Goal: Task Accomplishment & Management: Use online tool/utility

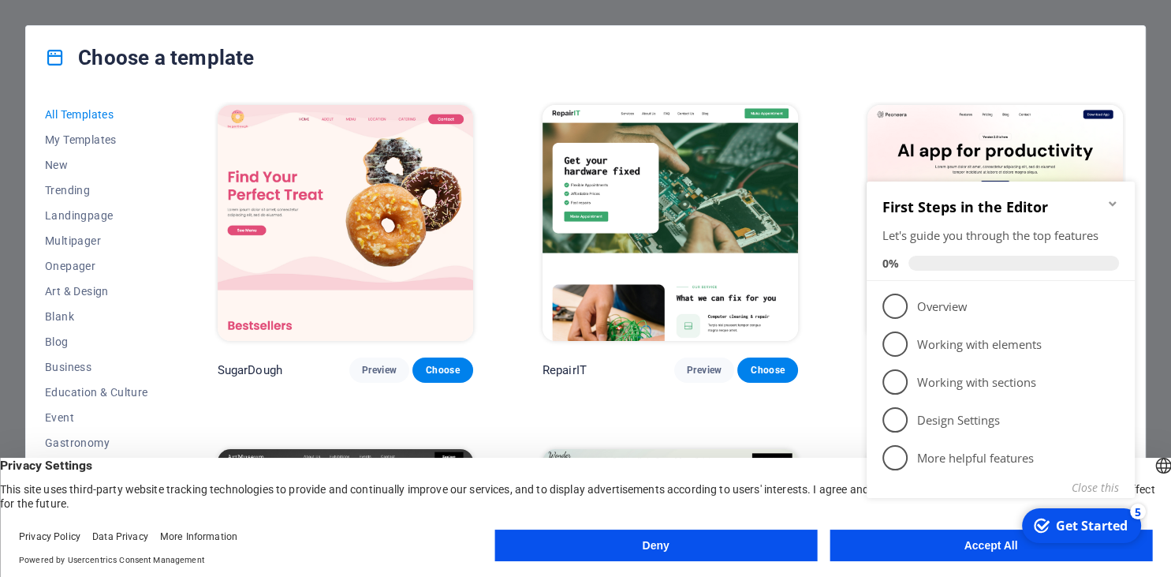
click at [301, 19] on div "Choose a template All Templates My Templates New Trending Landingpage Multipage…" at bounding box center [585, 288] width 1171 height 577
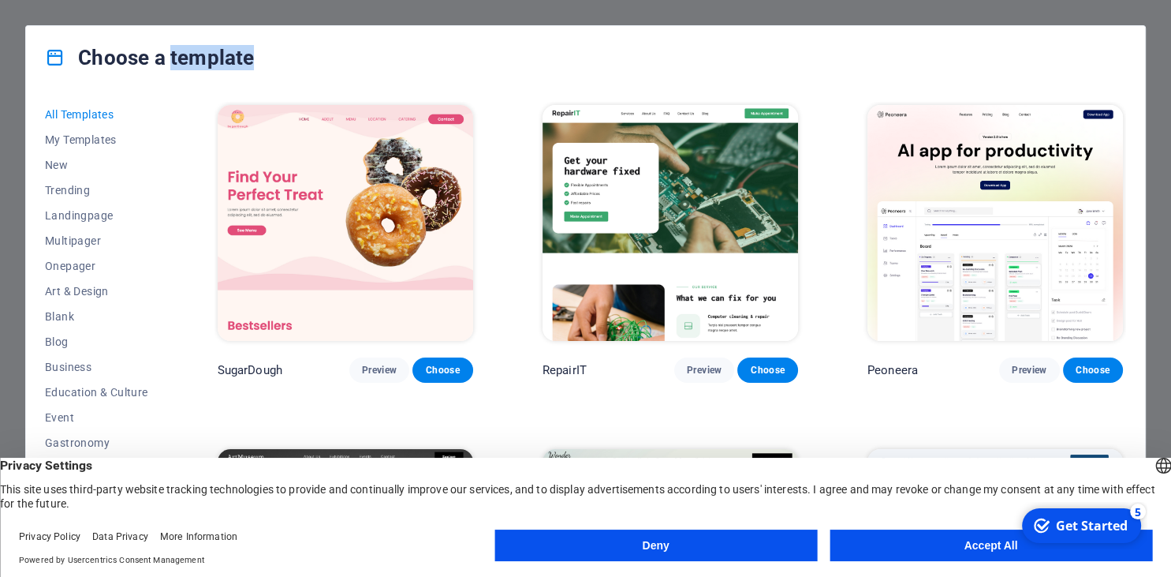
click at [301, 19] on div "Choose a template All Templates My Templates New Trending Landingpage Multipage…" at bounding box center [585, 288] width 1171 height 577
click at [652, 538] on button "Deny" at bounding box center [655, 545] width 323 height 32
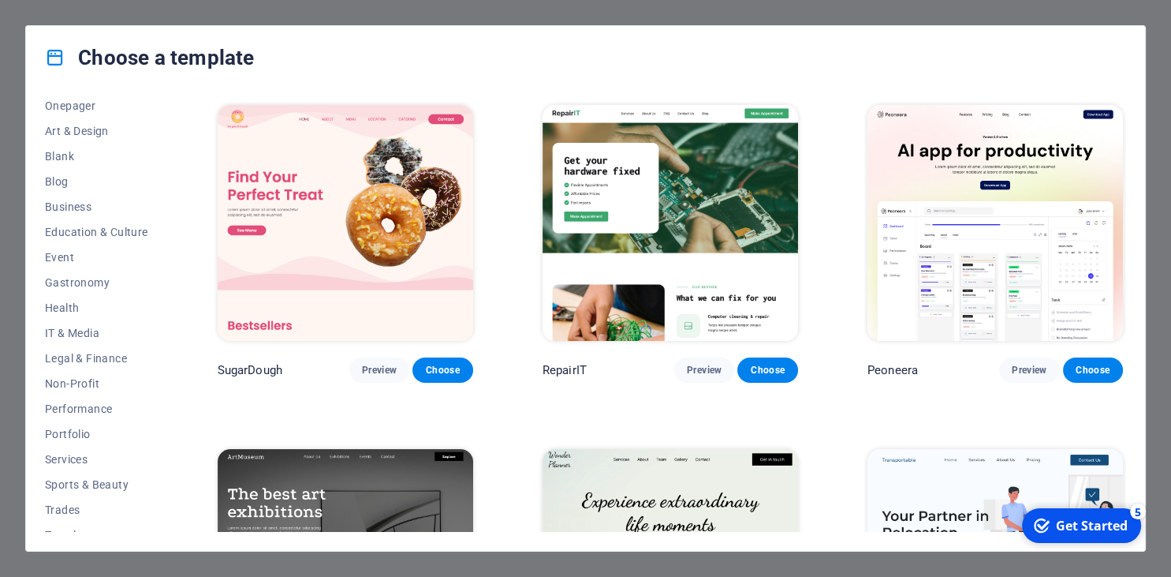
scroll to position [200, 0]
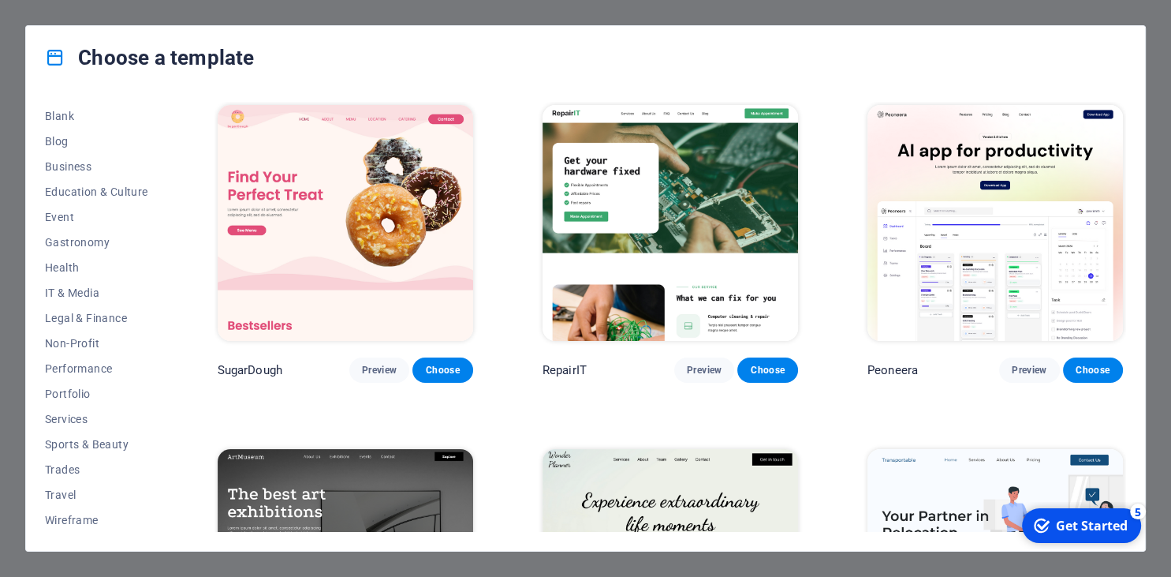
click at [302, 10] on div "Choose a template All Templates My Templates New Trending Landingpage Multipage…" at bounding box center [585, 288] width 1171 height 577
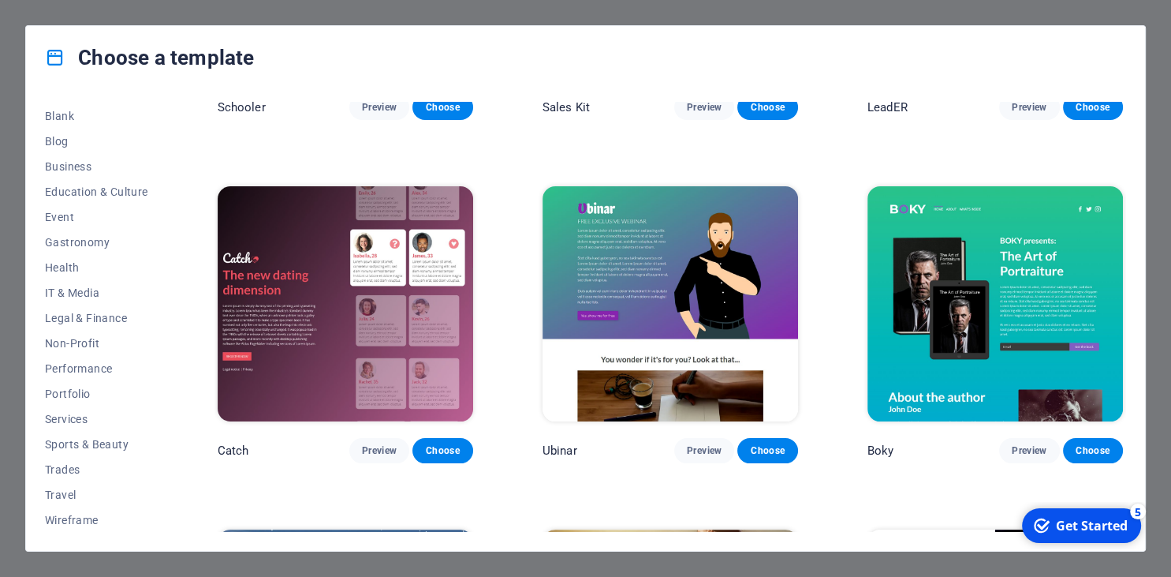
scroll to position [18420, 0]
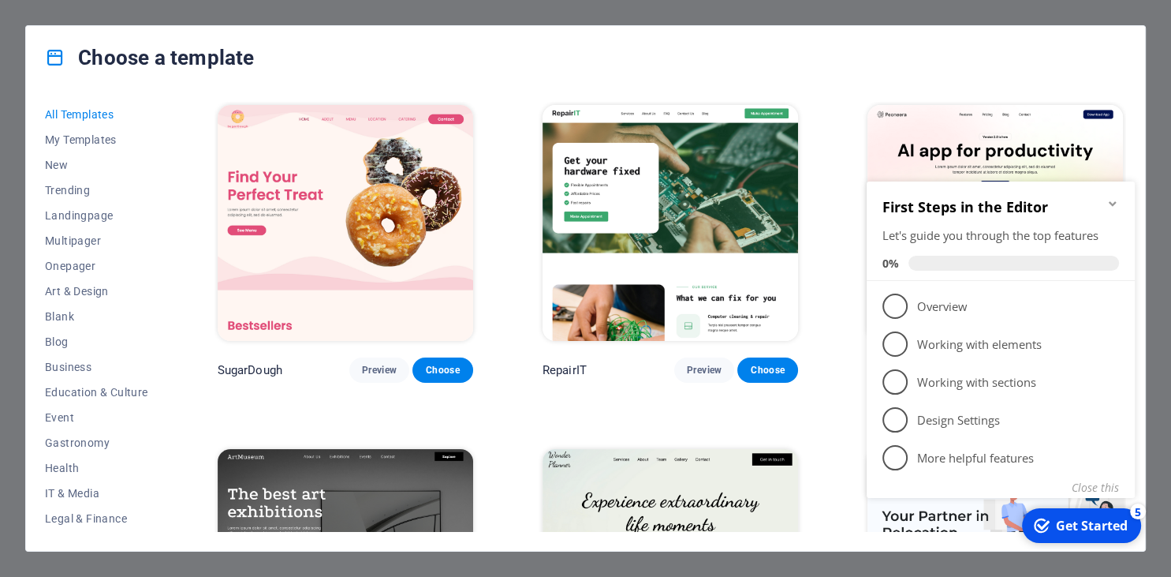
drag, startPoint x: 153, startPoint y: 169, endPoint x: 155, endPoint y: 220, distance: 51.3
click at [155, 220] on div "All Templates My Templates New Trending Landingpage Multipager Onepager Art & D…" at bounding box center [106, 317] width 122 height 430
